Goal: Task Accomplishment & Management: Manage account settings

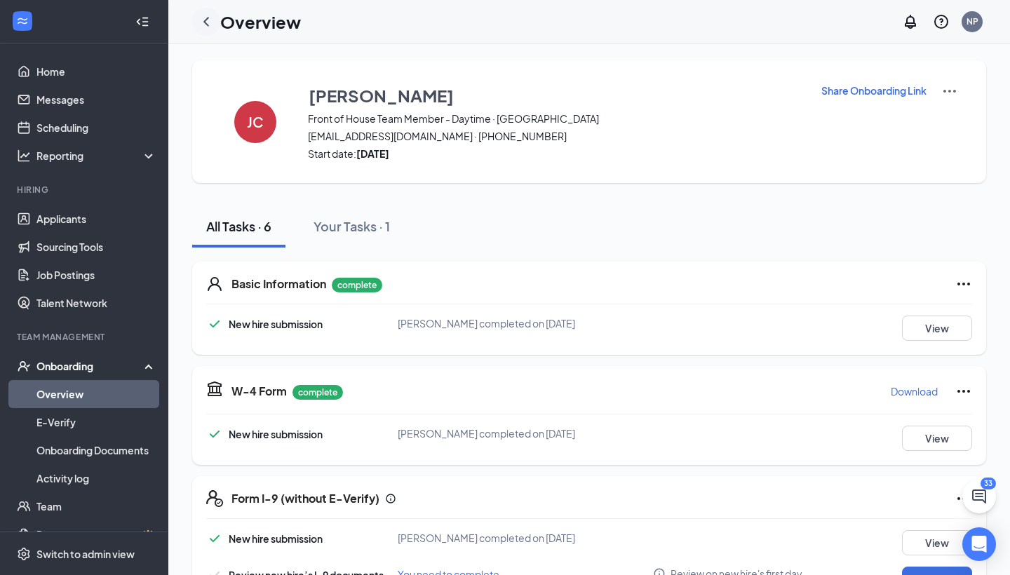
click at [211, 22] on icon "ChevronLeft" at bounding box center [206, 21] width 17 height 17
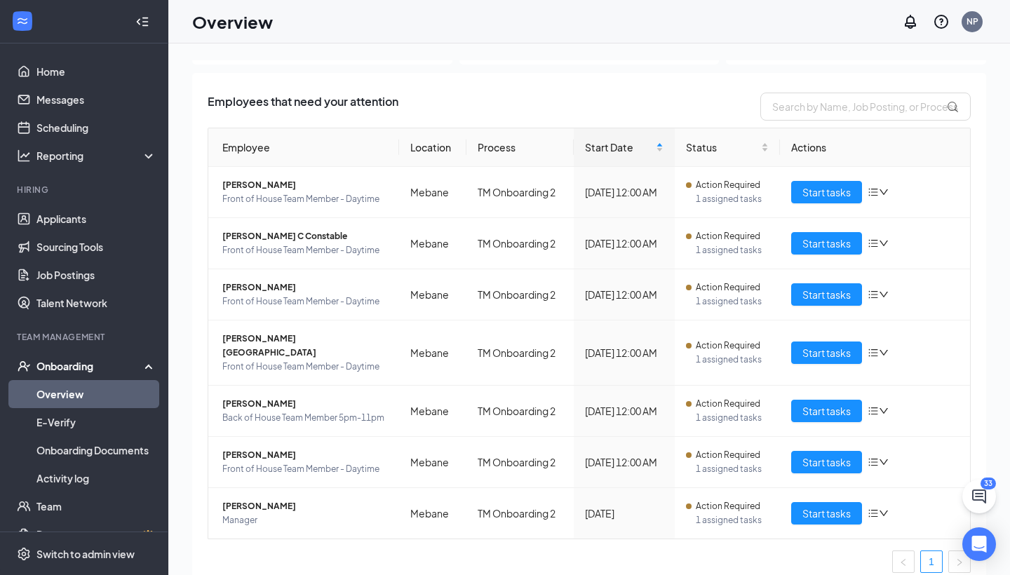
scroll to position [68, 0]
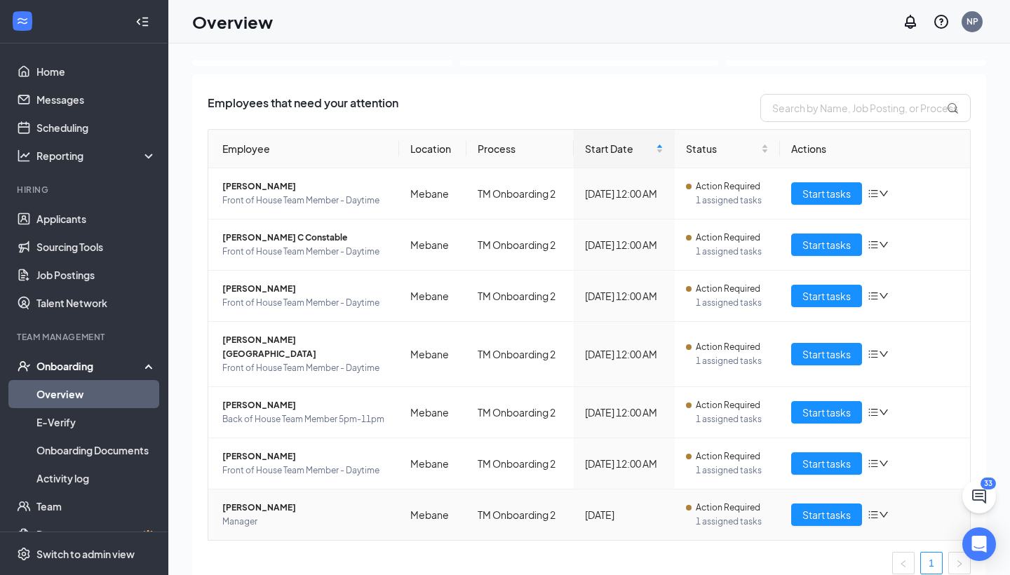
click at [277, 501] on span "[PERSON_NAME]" at bounding box center [304, 508] width 165 height 14
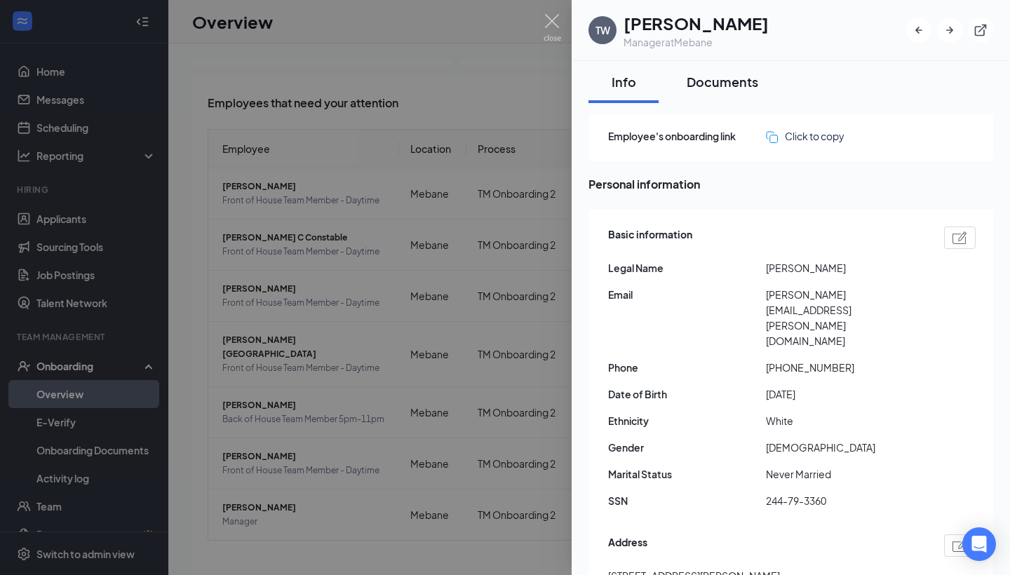
click at [714, 84] on div "Documents" at bounding box center [722, 82] width 72 height 18
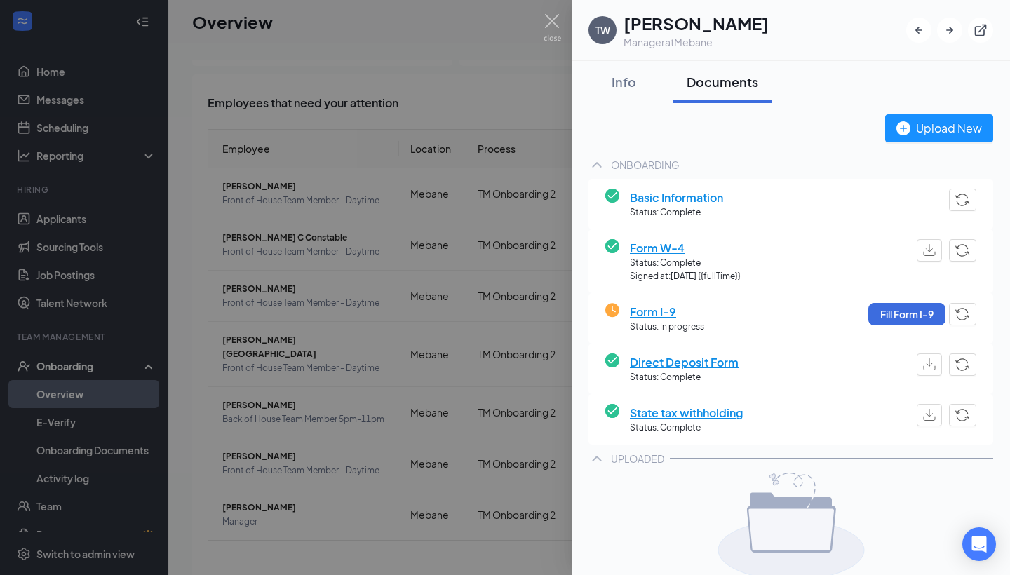
click at [686, 195] on span "Basic Information" at bounding box center [676, 198] width 93 height 18
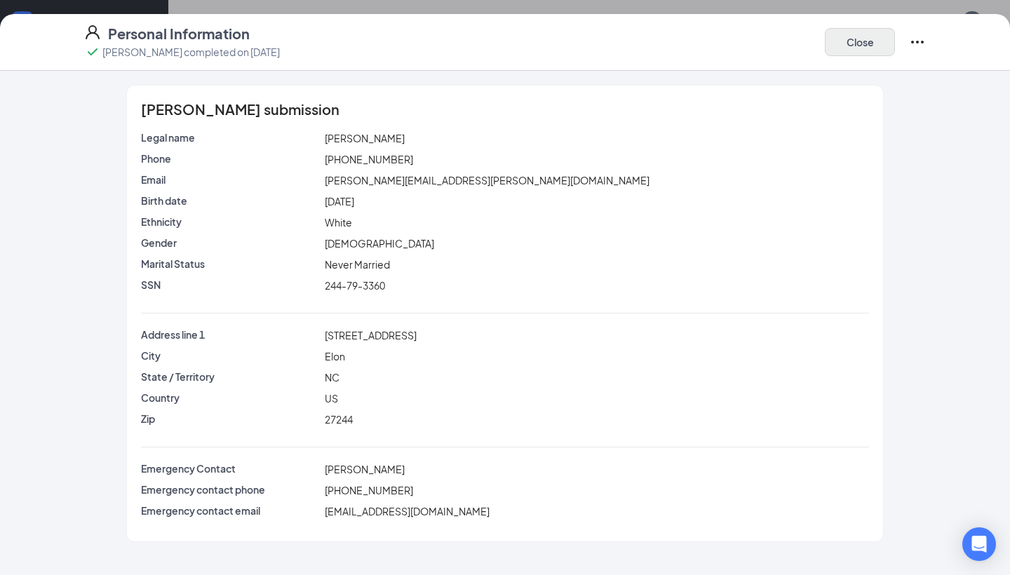
click at [839, 37] on button "Close" at bounding box center [860, 42] width 70 height 28
click at [858, 48] on button "Close" at bounding box center [860, 42] width 70 height 28
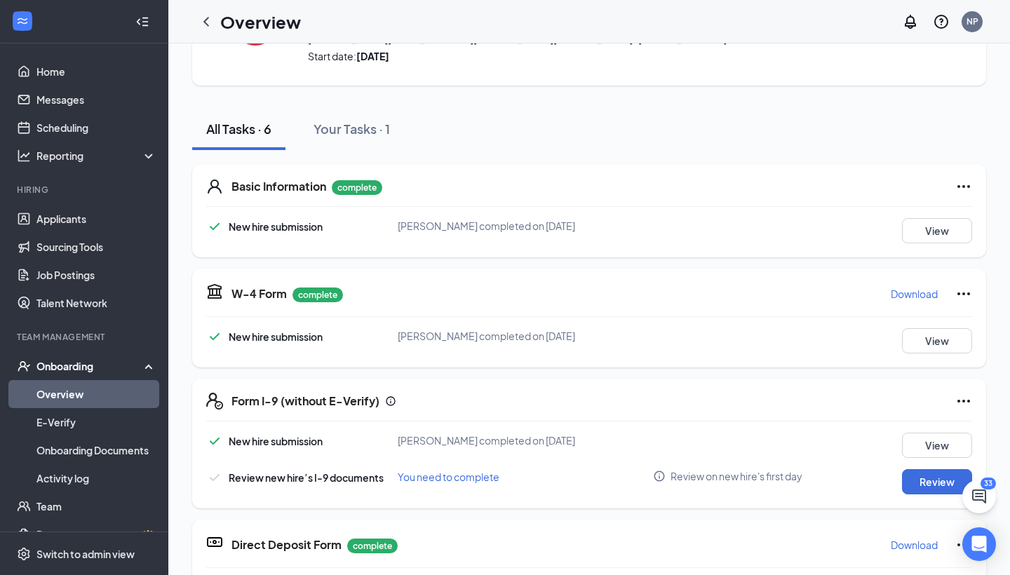
scroll to position [115, 0]
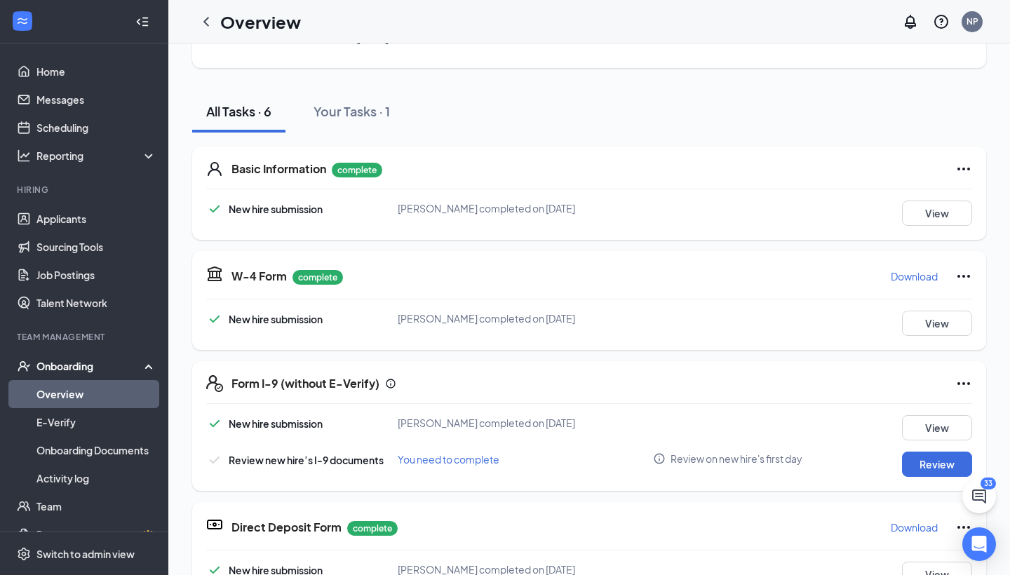
click at [904, 272] on p "Download" at bounding box center [913, 276] width 47 height 14
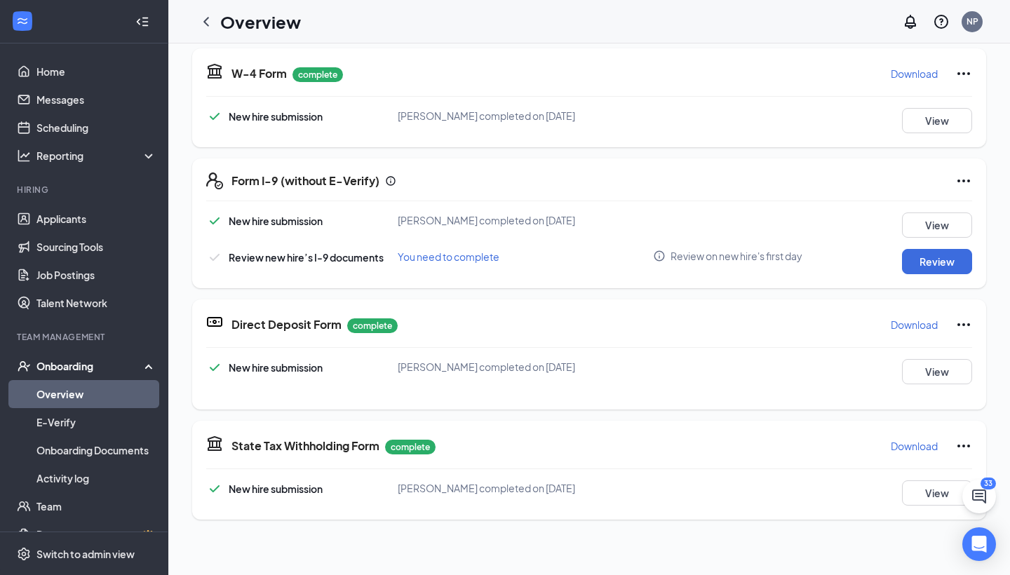
scroll to position [325, 0]
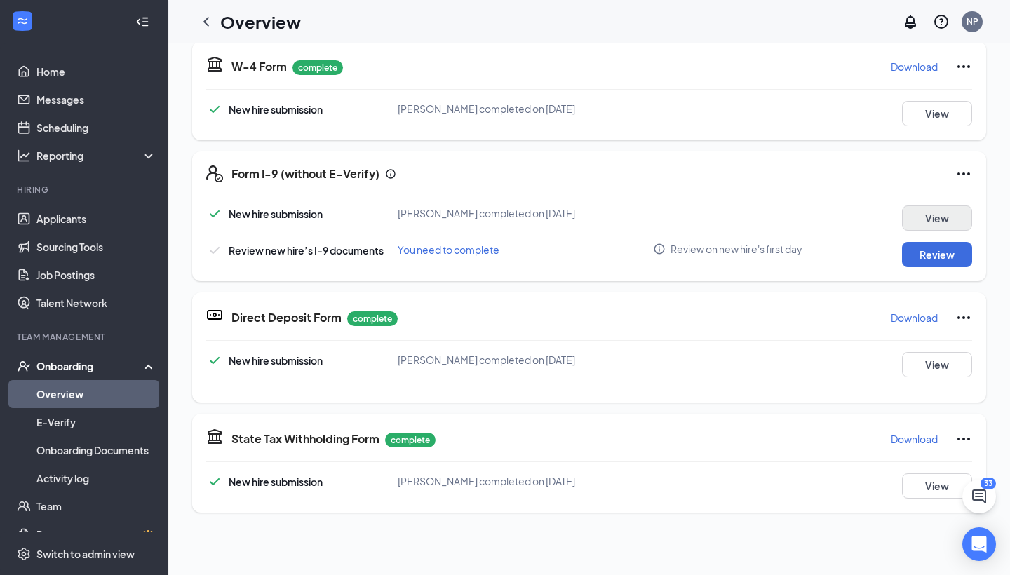
click at [933, 216] on button "View" at bounding box center [937, 217] width 70 height 25
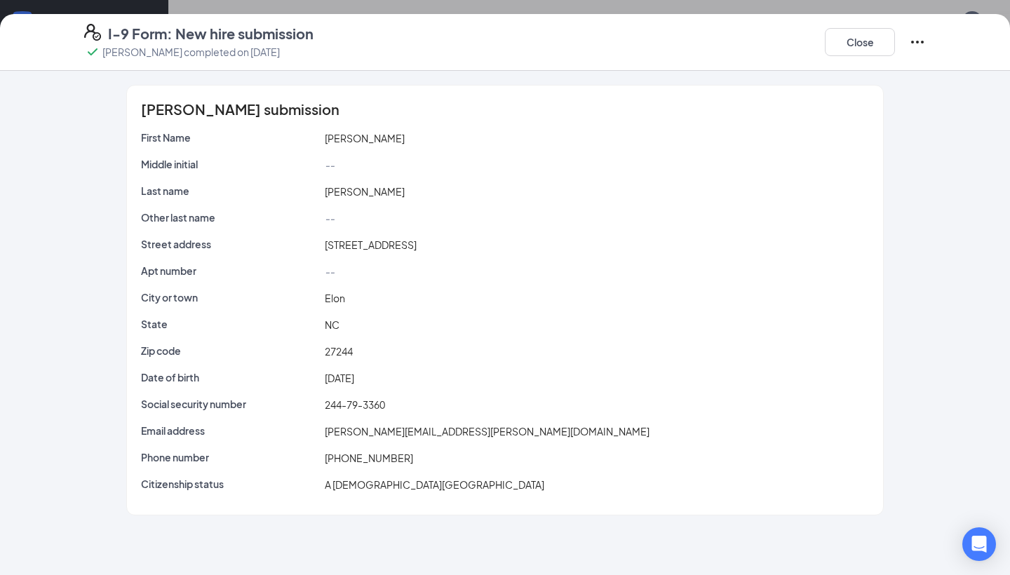
scroll to position [0, 0]
click at [856, 45] on button "Close" at bounding box center [860, 42] width 70 height 28
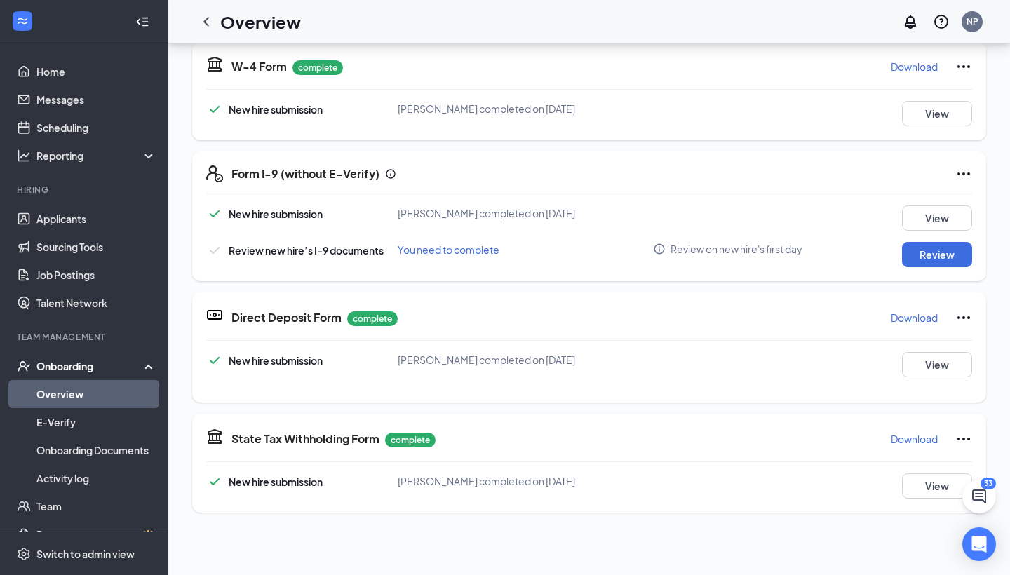
scroll to position [204, 0]
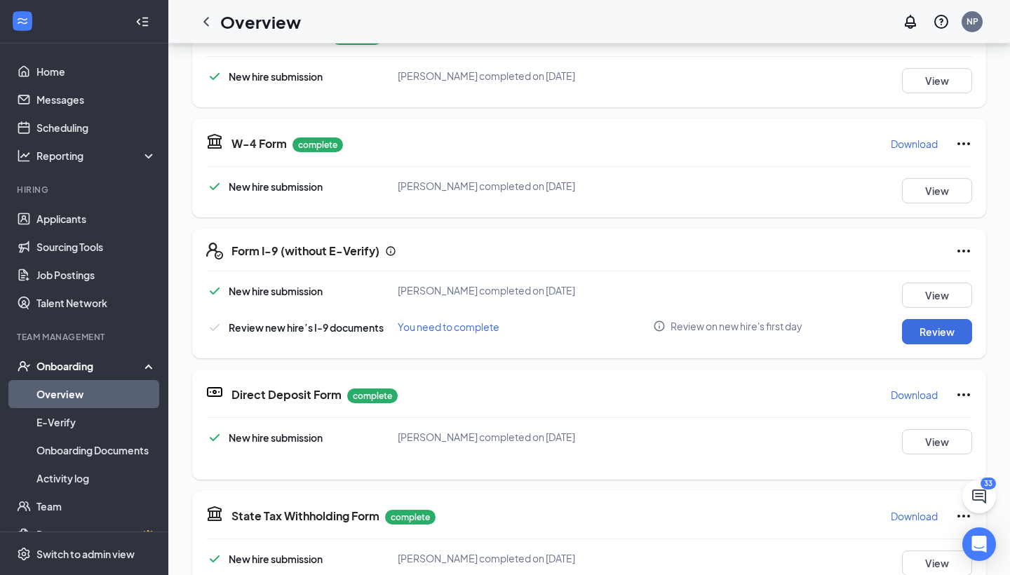
click at [914, 398] on p "Download" at bounding box center [913, 395] width 47 height 14
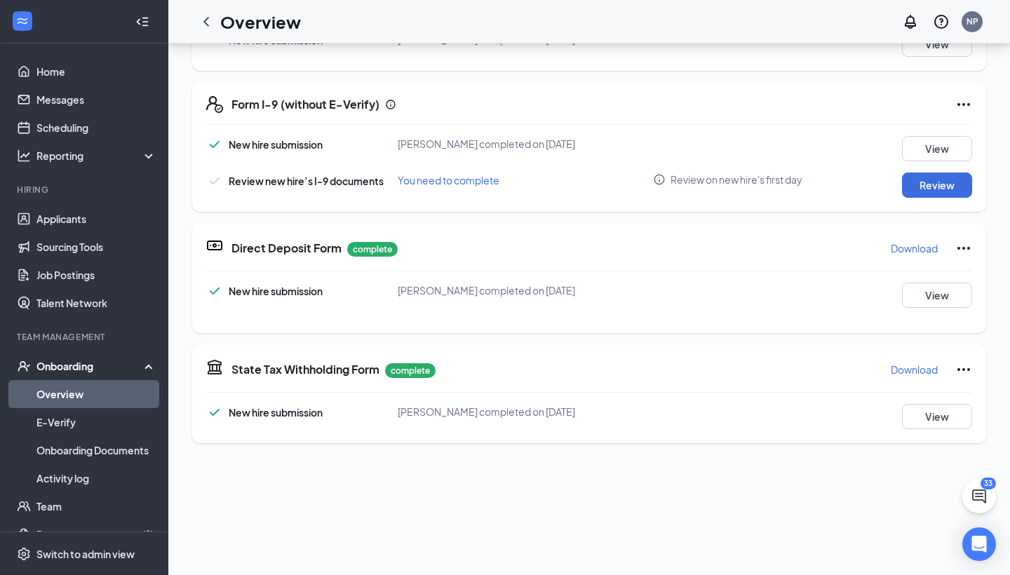
scroll to position [353, 0]
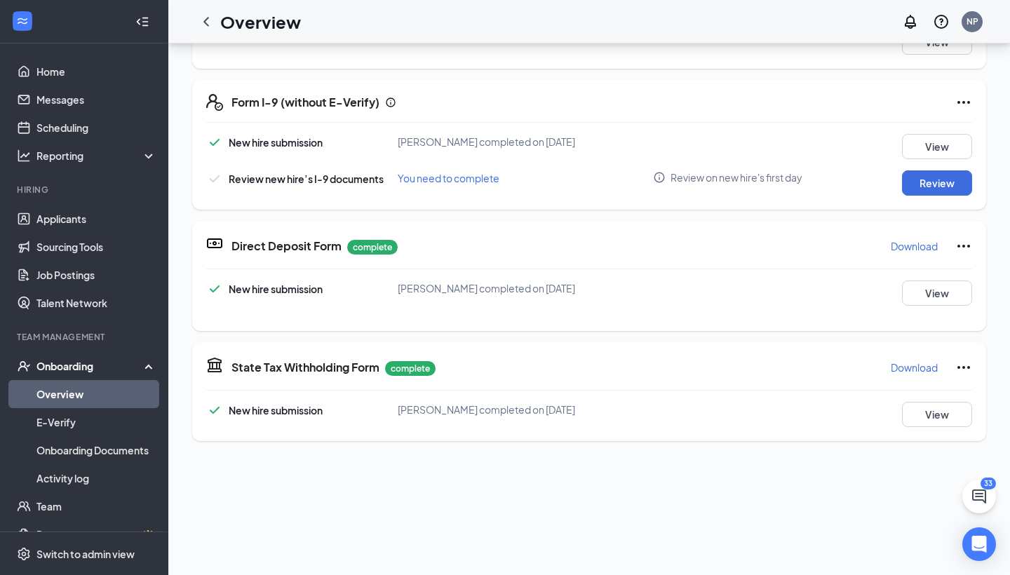
click at [574, 370] on div "State Tax Withholding Form complete Download" at bounding box center [601, 367] width 740 height 22
click at [901, 362] on p "Download" at bounding box center [913, 367] width 47 height 14
